Goal: Information Seeking & Learning: Learn about a topic

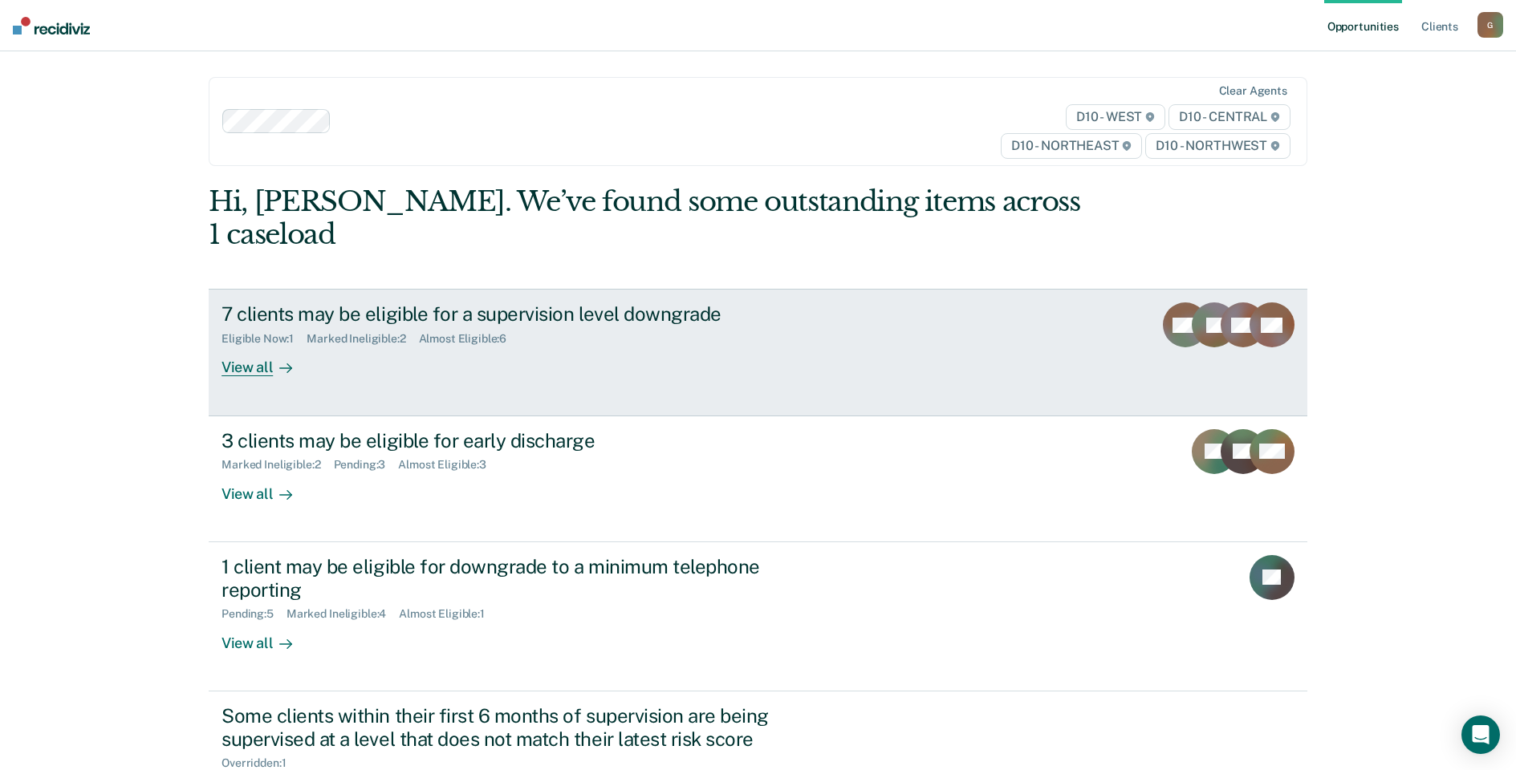
click at [315, 303] on div "7 clients may be eligible for a supervision level downgrade" at bounding box center [502, 314] width 563 height 23
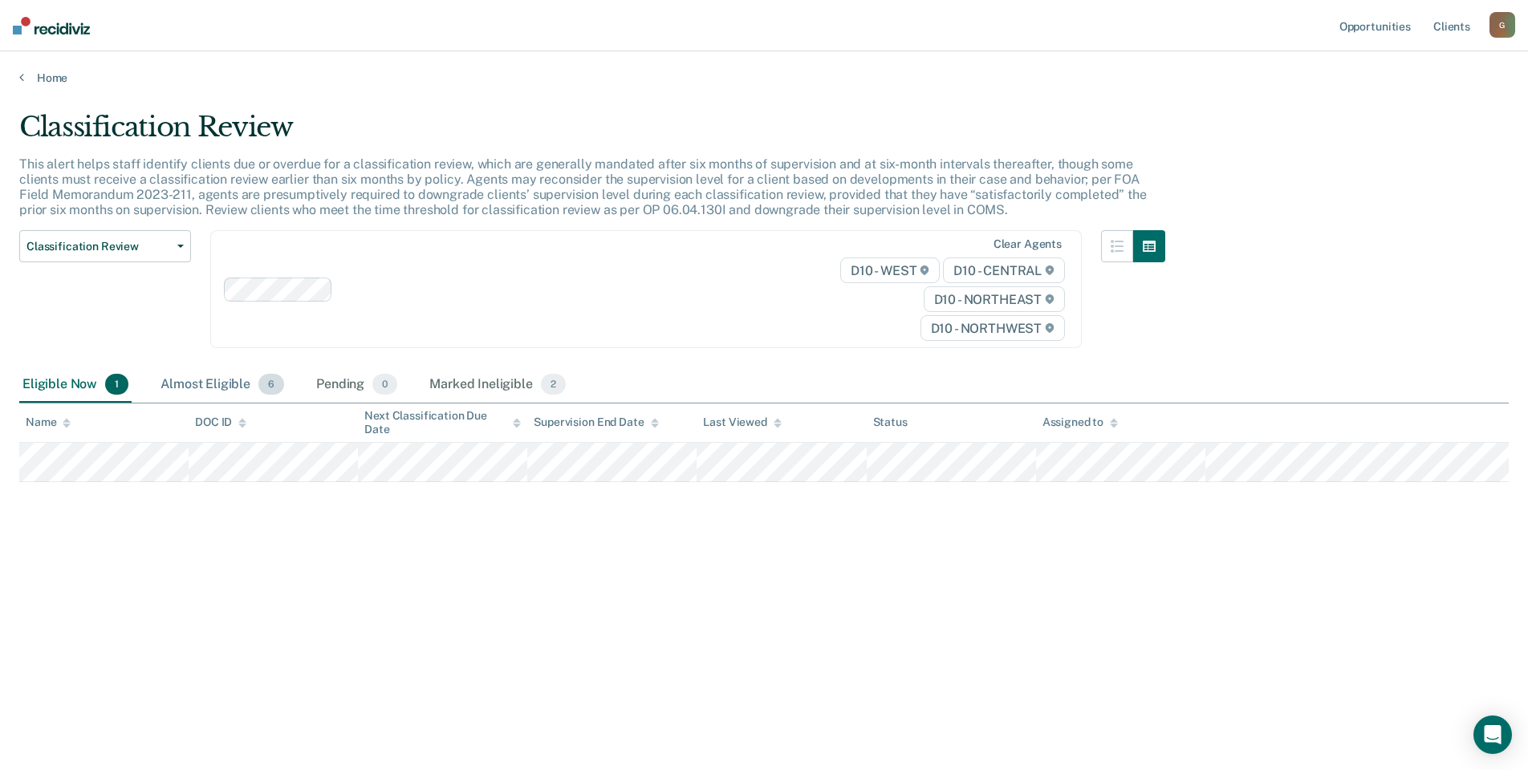
click at [221, 386] on div "Almost Eligible 6" at bounding box center [222, 385] width 130 height 35
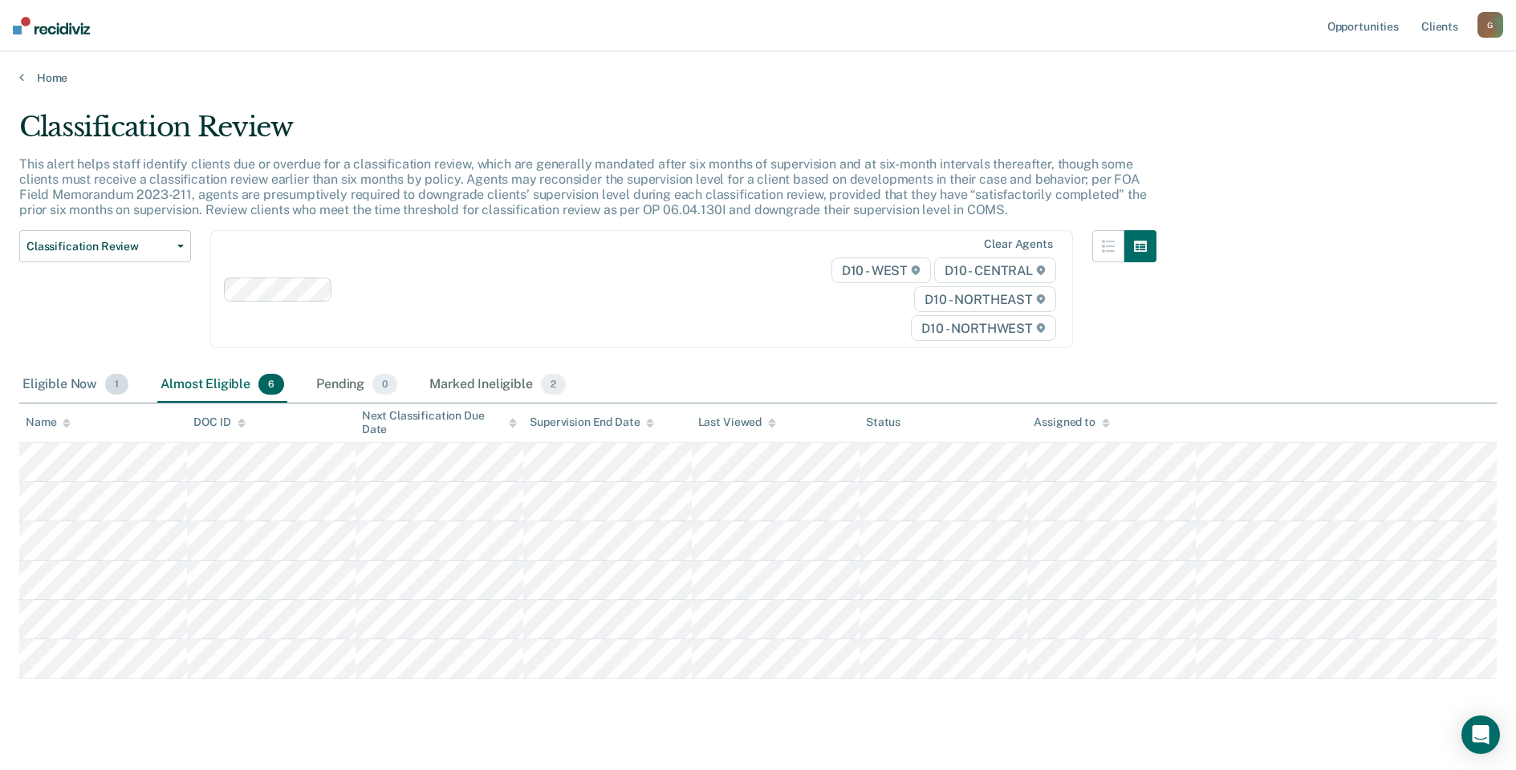
click at [62, 392] on div "Eligible Now 1" at bounding box center [75, 385] width 112 height 35
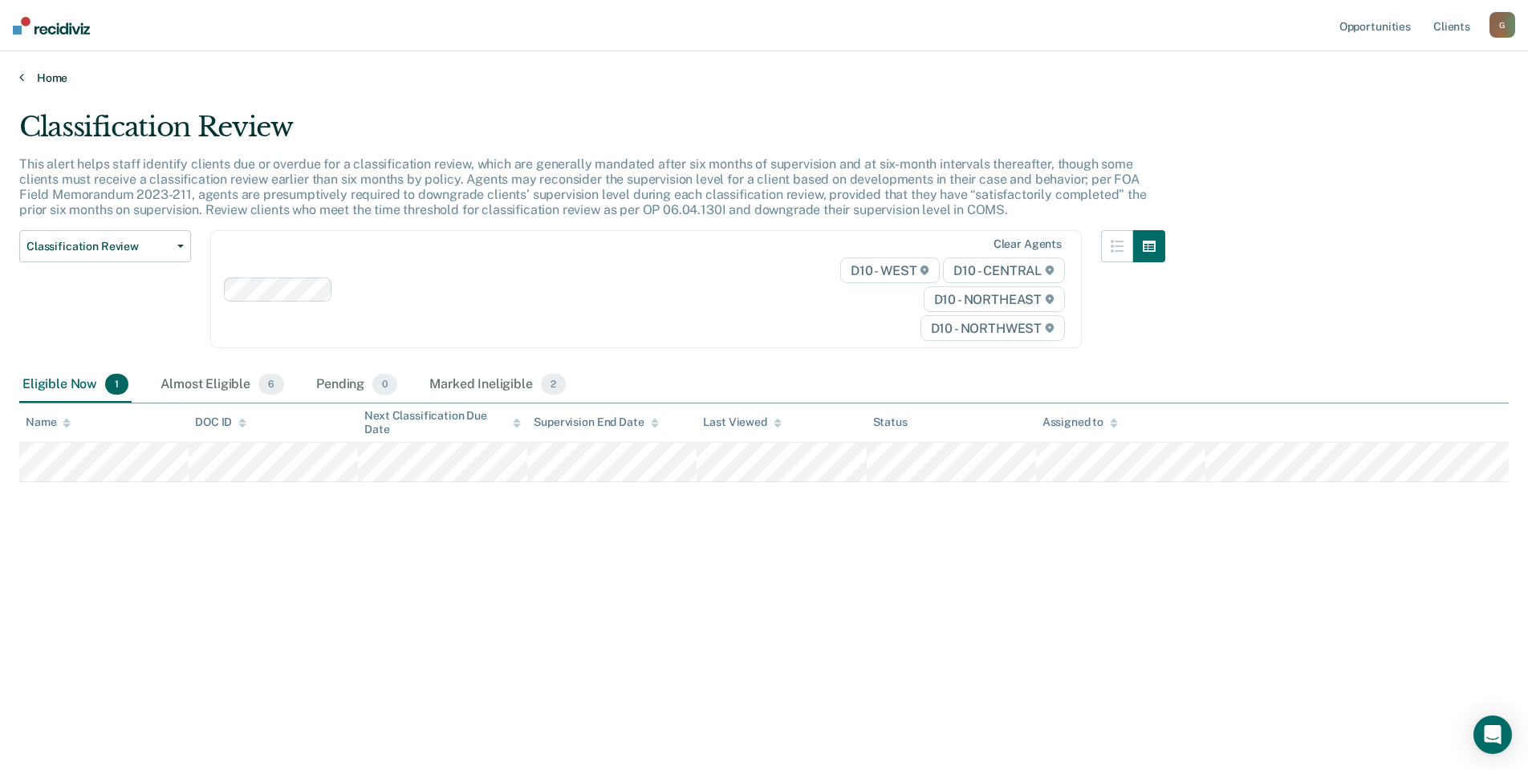
click at [48, 79] on link "Home" at bounding box center [763, 78] width 1489 height 14
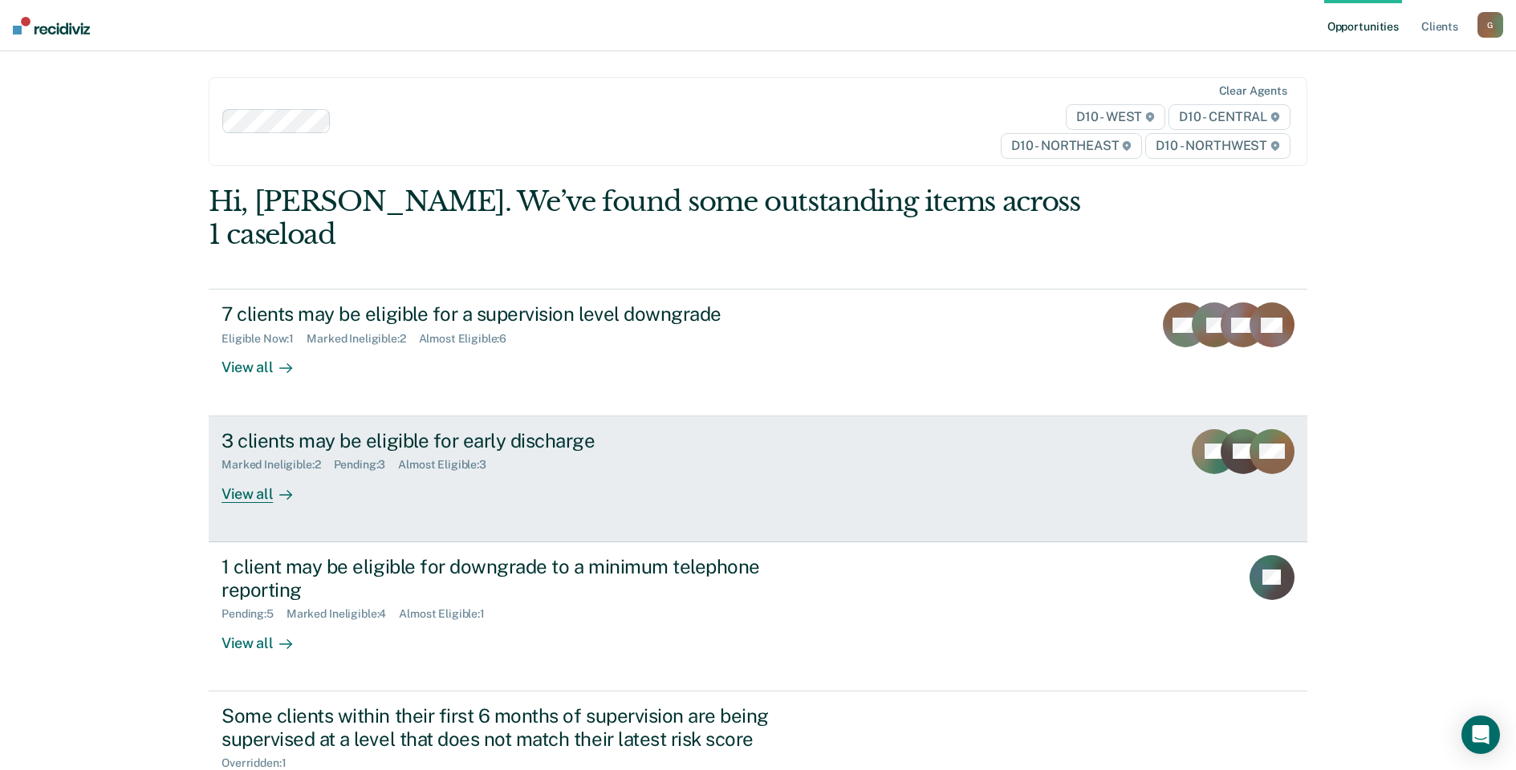
click at [502, 464] on div "3 clients may be eligible for early discharge Marked Ineligible : 2 Pending : 3…" at bounding box center [522, 466] width 602 height 74
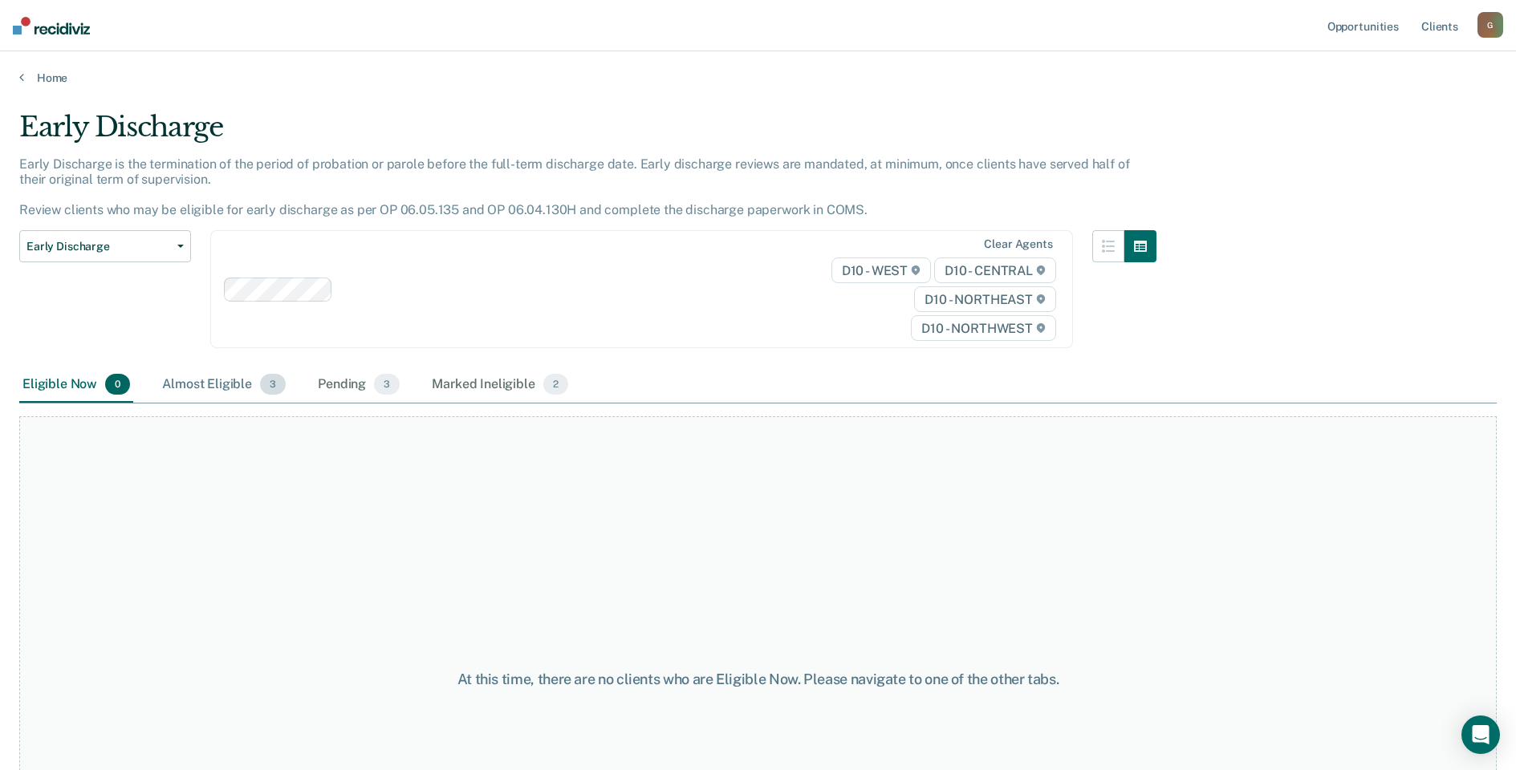
click at [193, 393] on div "Almost Eligible 3" at bounding box center [224, 385] width 130 height 35
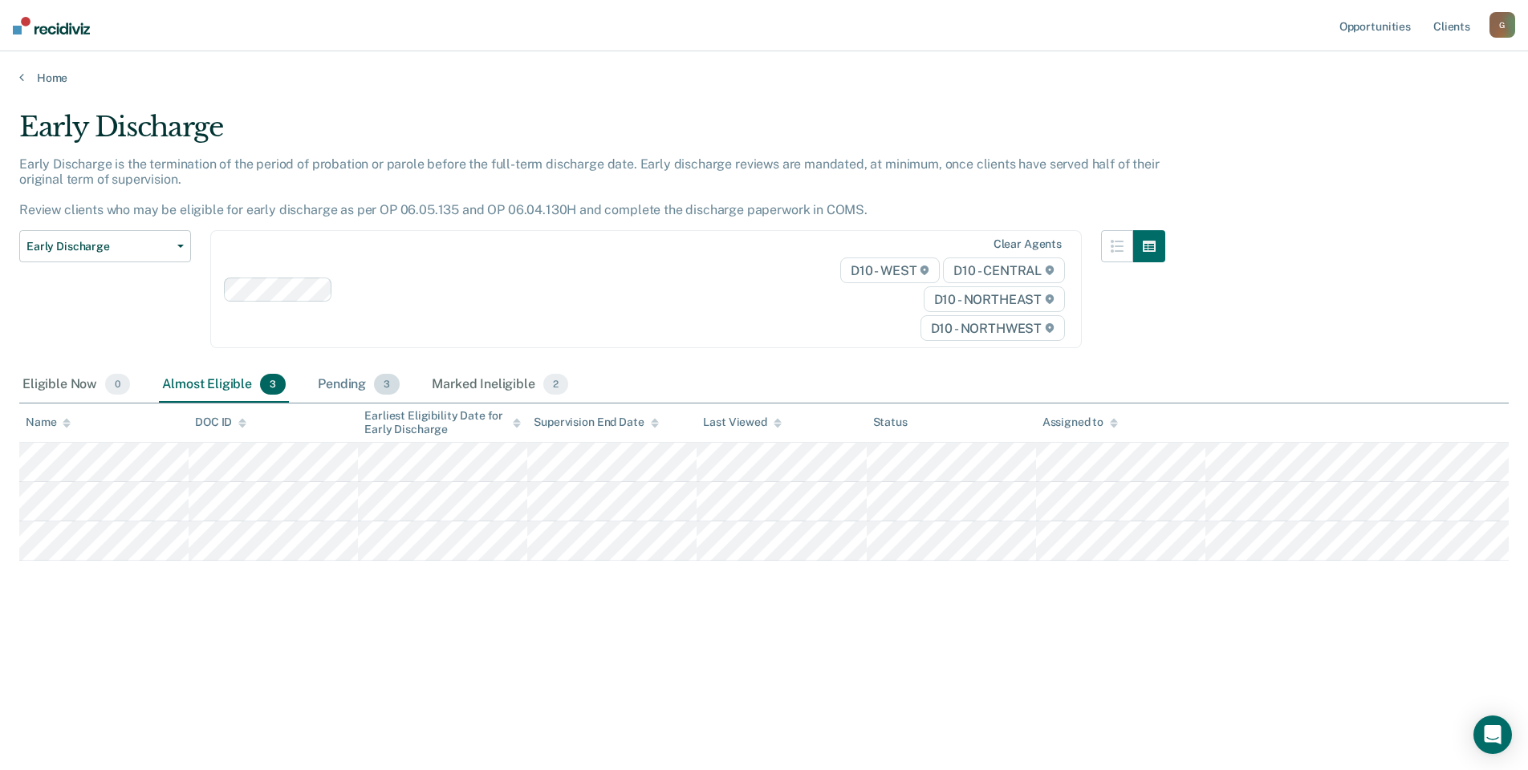
click at [327, 387] on div "Pending 3" at bounding box center [359, 385] width 88 height 35
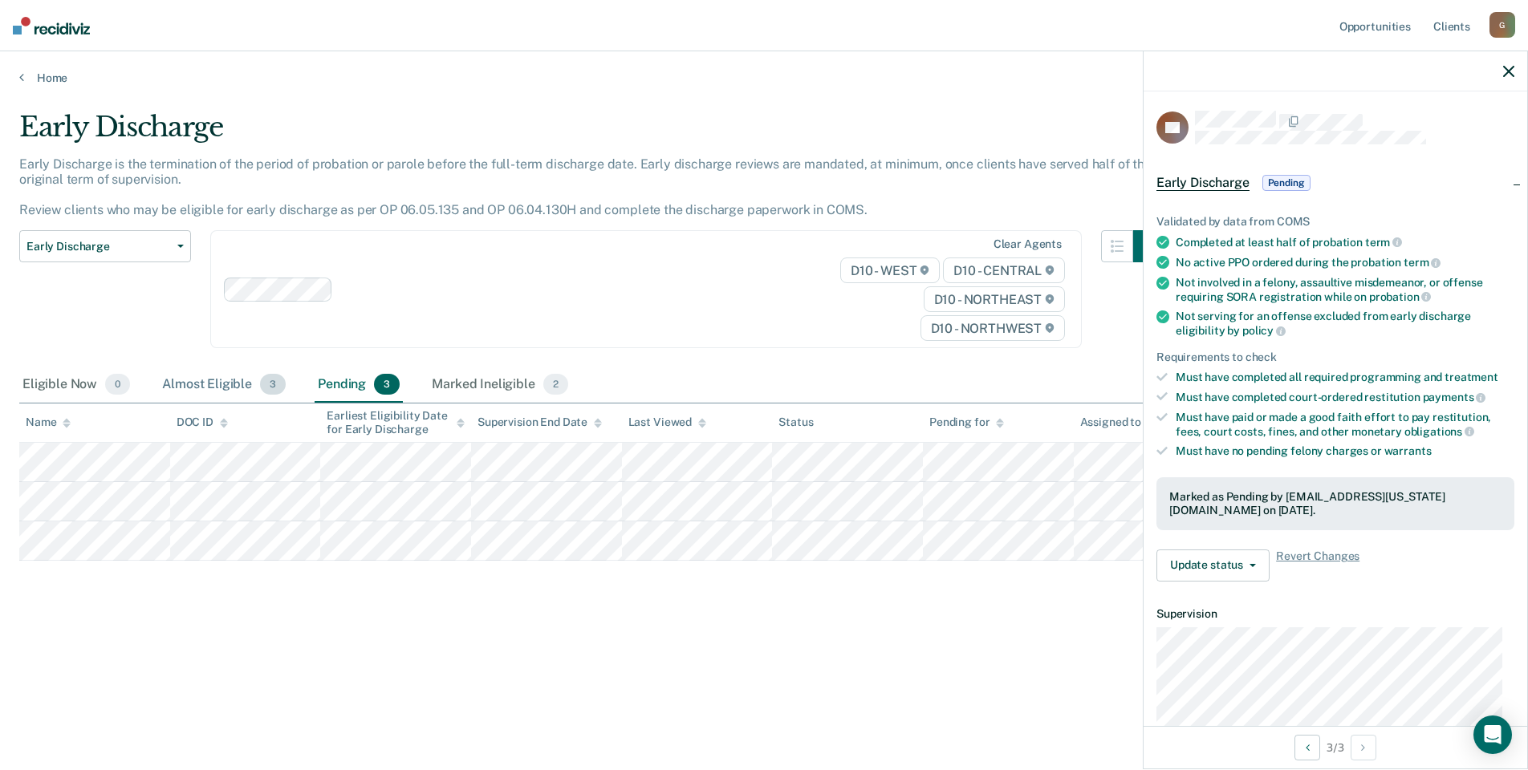
click at [198, 378] on div "Almost Eligible 3" at bounding box center [224, 385] width 130 height 35
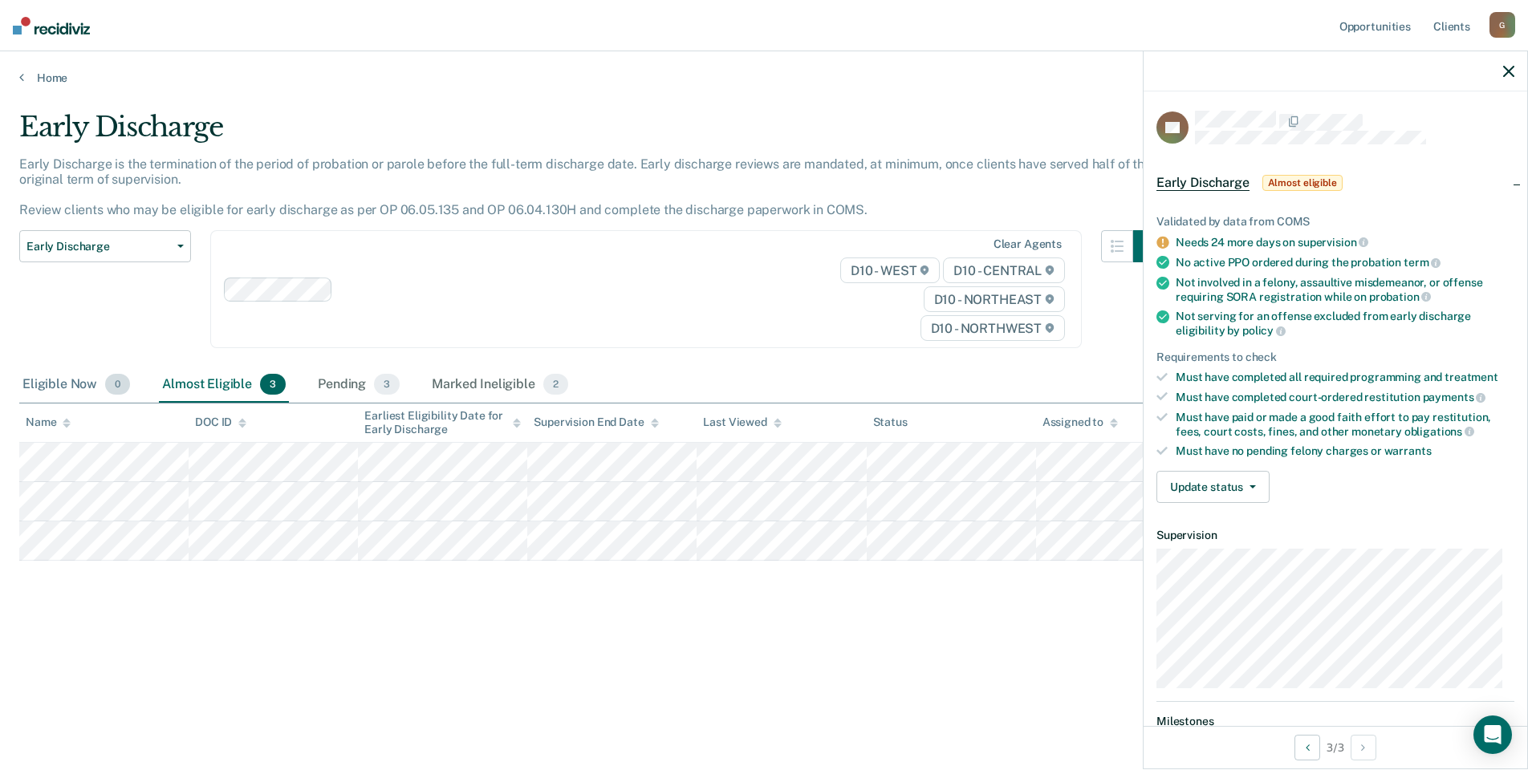
click at [79, 392] on div "Eligible Now 0" at bounding box center [76, 385] width 114 height 35
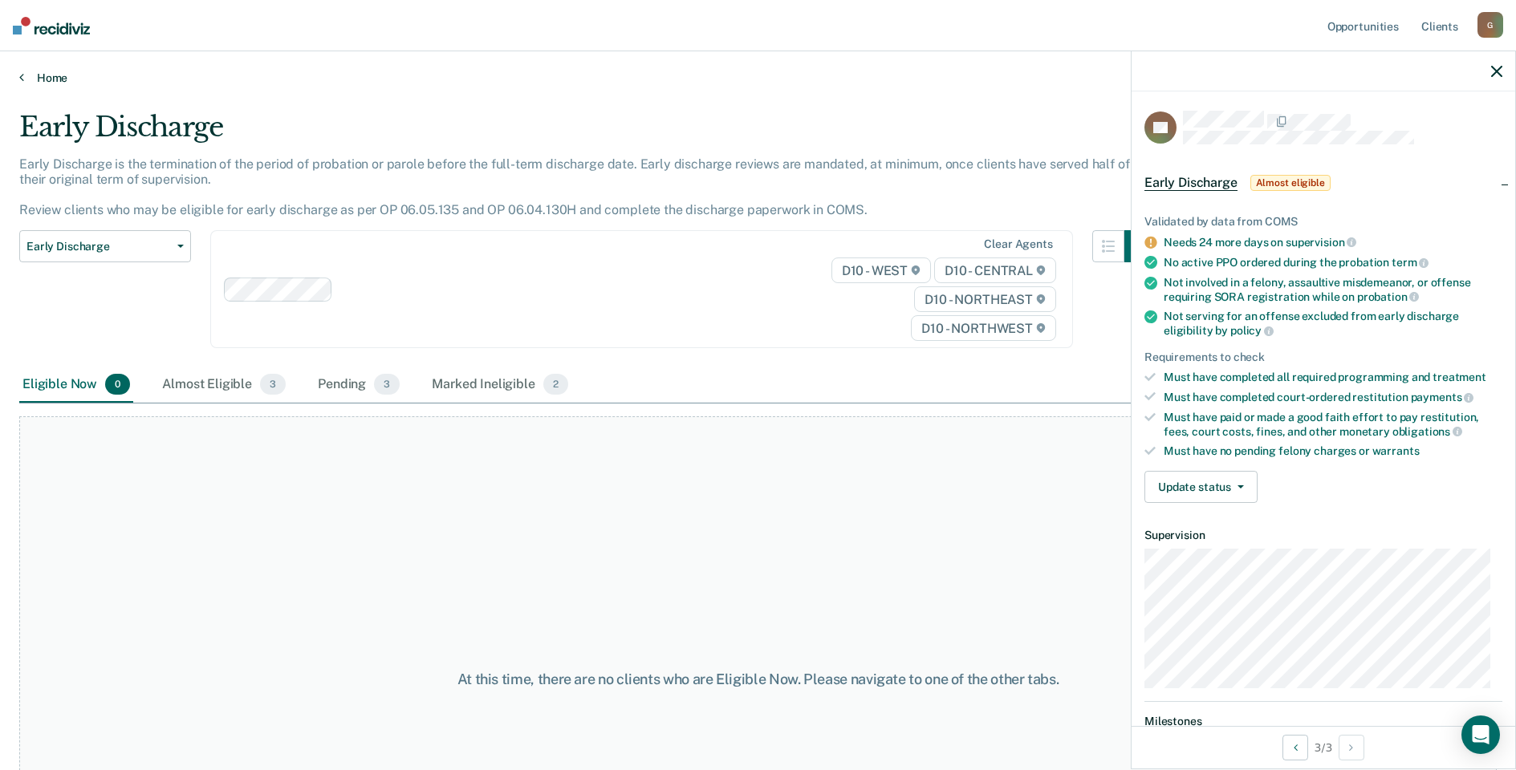
click at [43, 71] on link "Home" at bounding box center [757, 78] width 1477 height 14
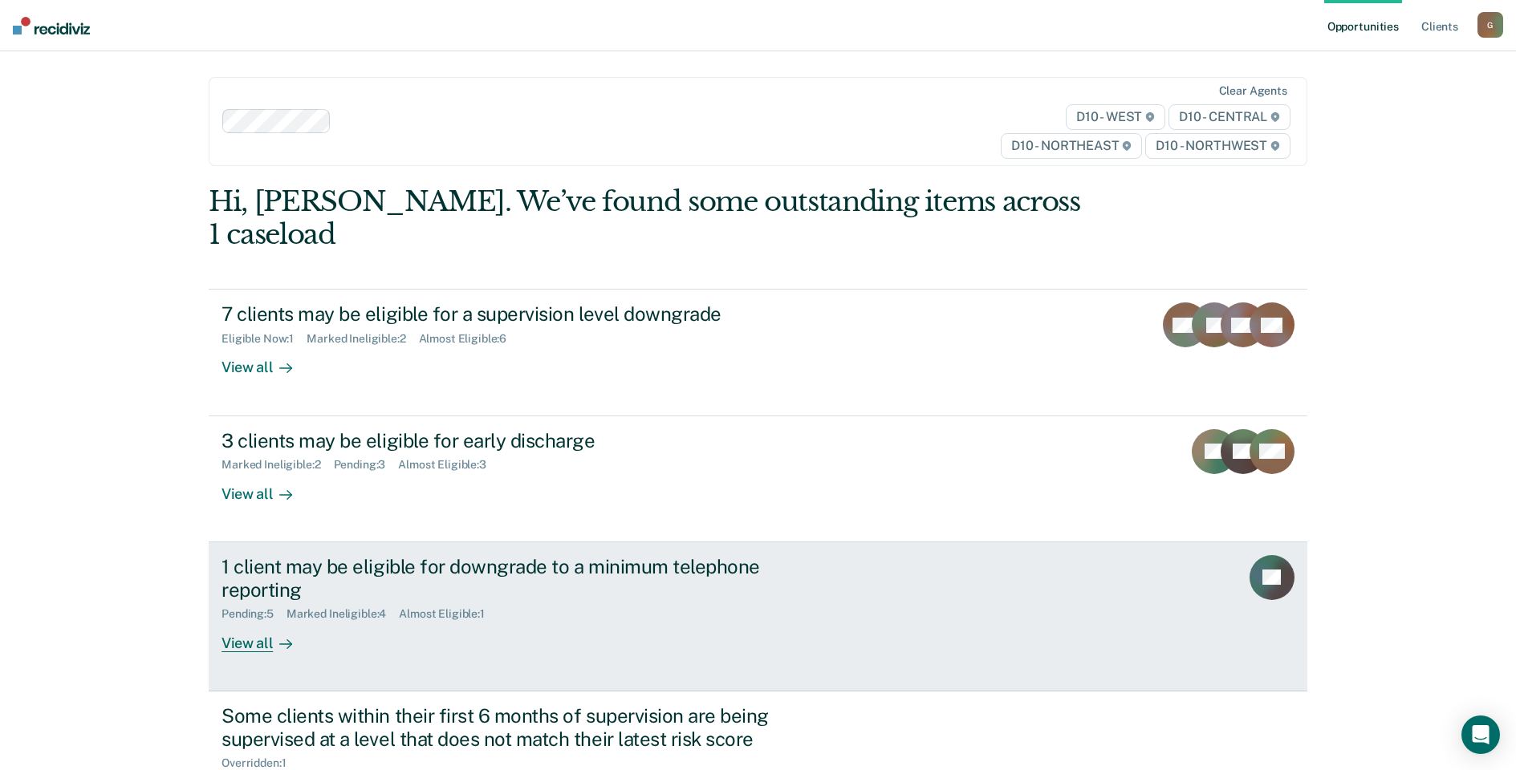
click at [614, 601] on div "Pending : 5 Marked Ineligible : 4 Almost Eligible : 1" at bounding box center [502, 611] width 563 height 20
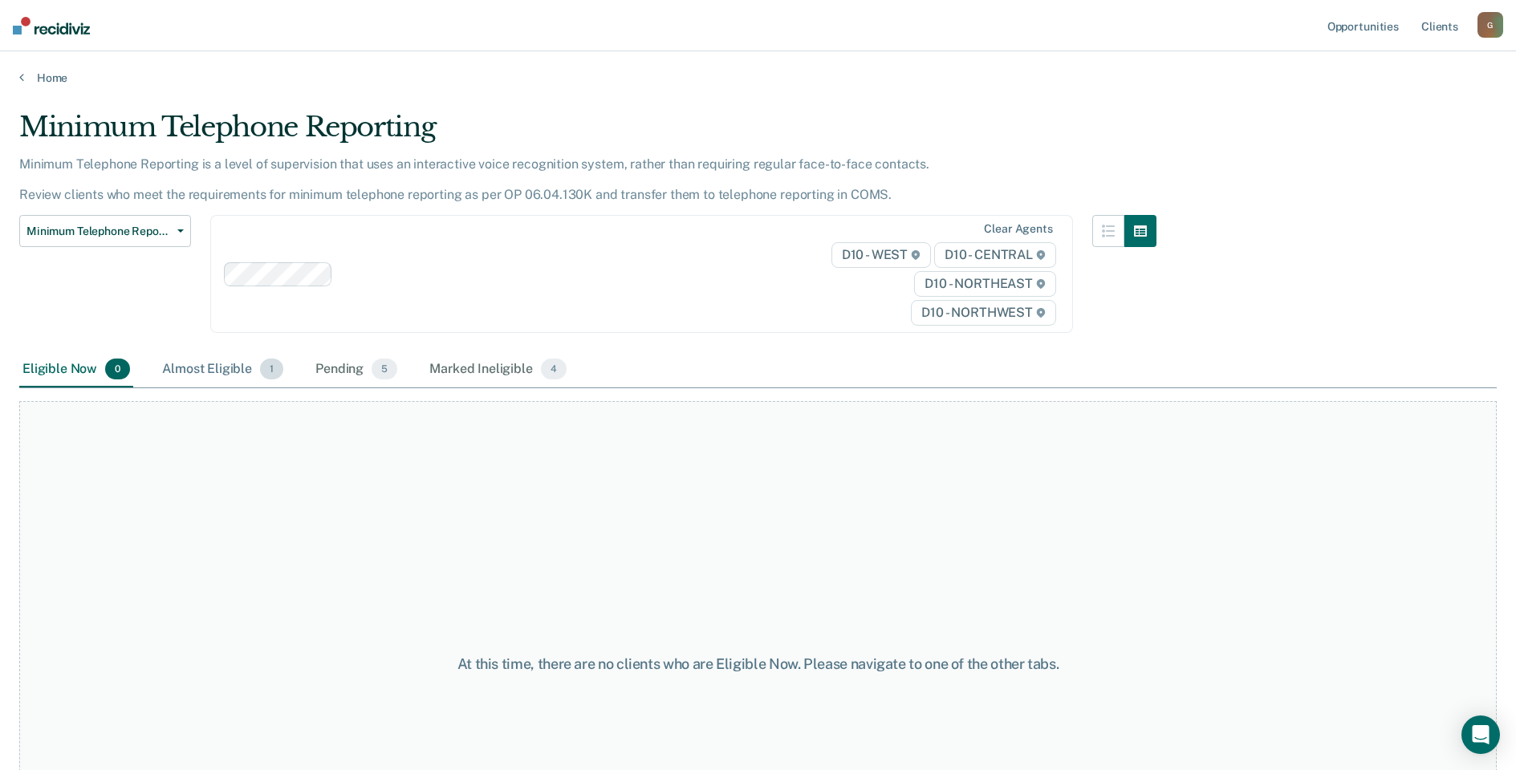
click at [220, 378] on div "Almost Eligible 1" at bounding box center [223, 369] width 128 height 35
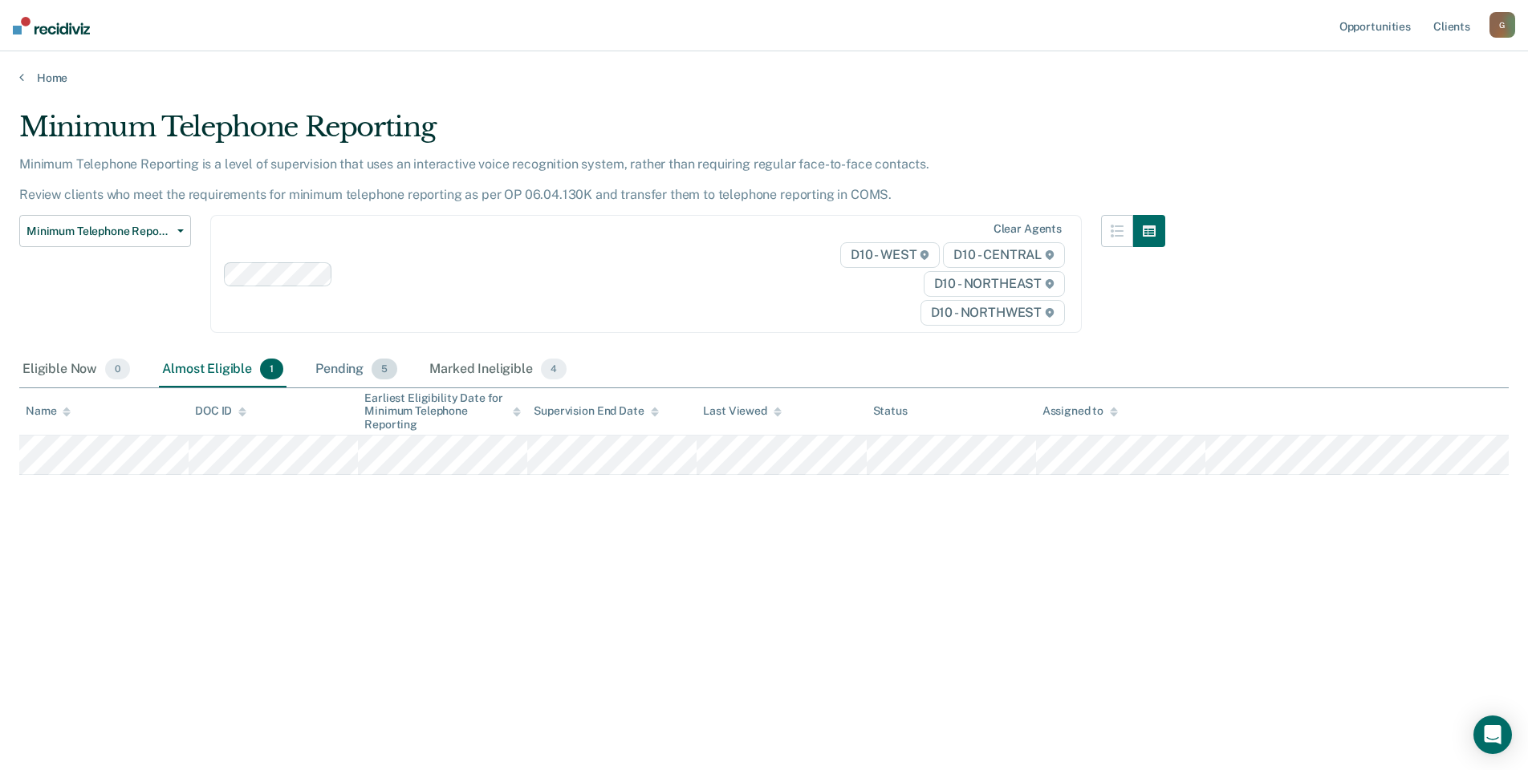
click at [319, 369] on div "Pending 5" at bounding box center [356, 369] width 88 height 35
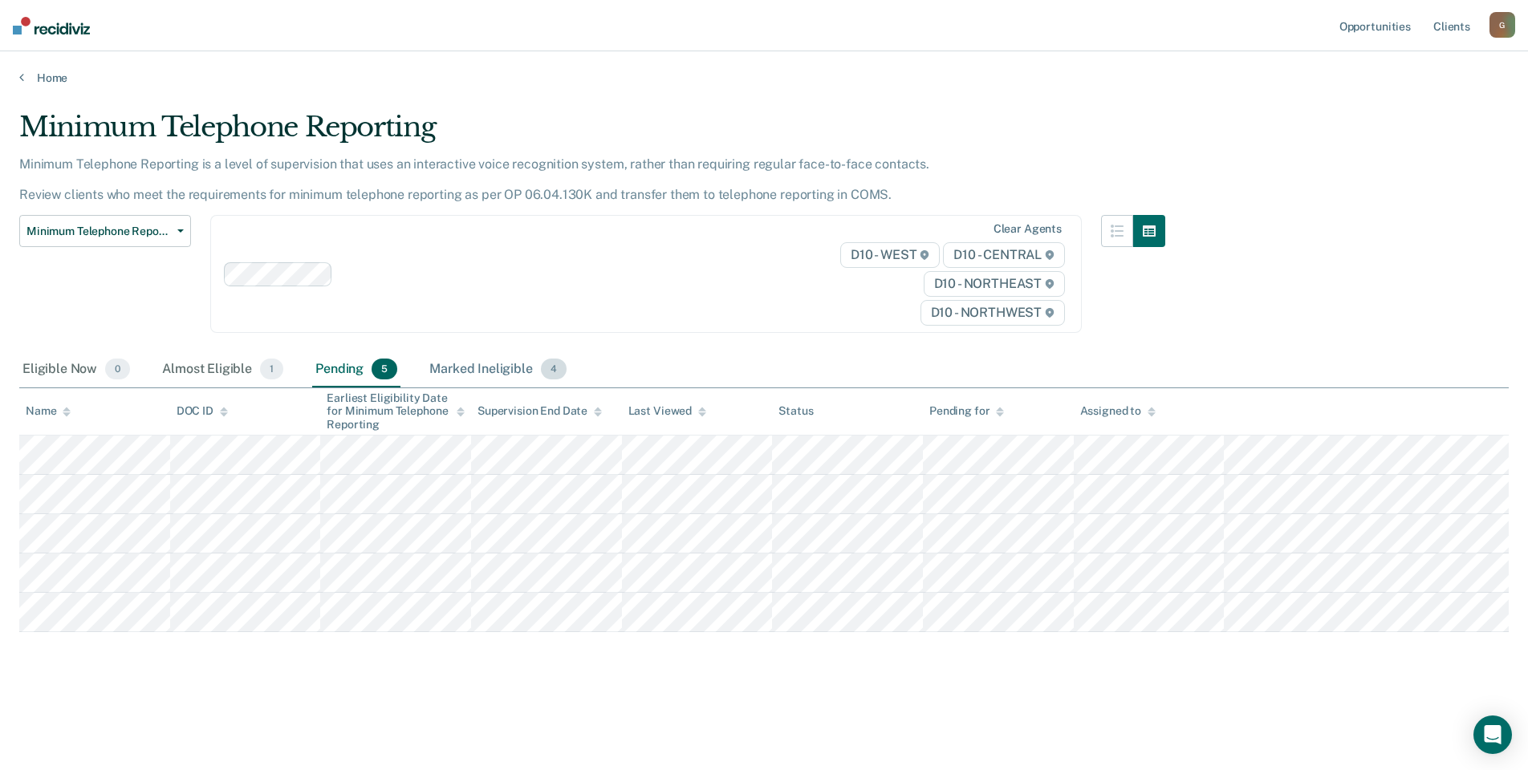
click at [502, 382] on div "Marked Ineligible 4" at bounding box center [498, 369] width 144 height 35
